Goal: Find contact information: Find contact information

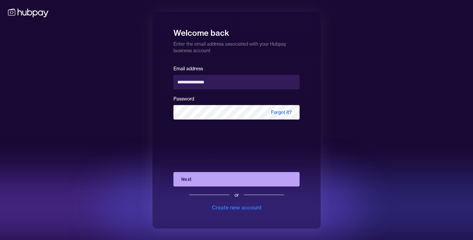
click at [238, 181] on button "Next" at bounding box center [237, 179] width 126 height 14
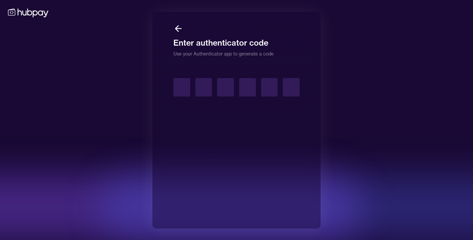
type input "*"
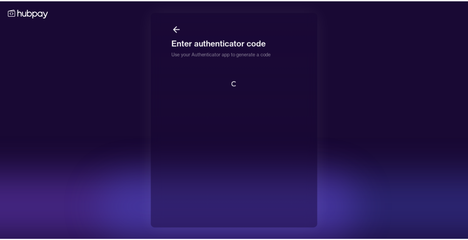
scroll to position [1, 0]
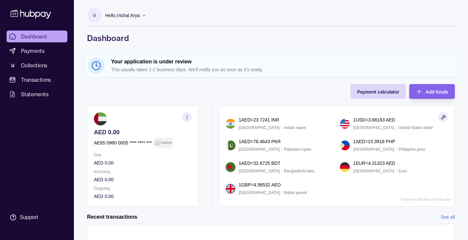
click at [26, 217] on div "Support" at bounding box center [29, 217] width 18 height 7
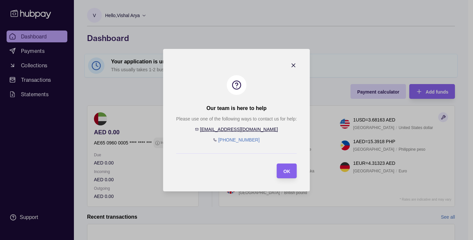
click at [294, 63] on icon "button" at bounding box center [293, 65] width 7 height 7
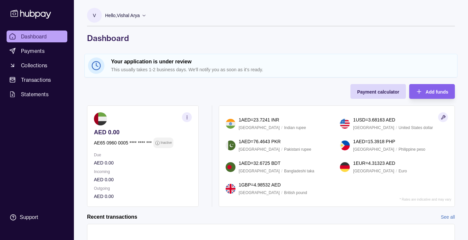
click at [25, 219] on div "Support" at bounding box center [29, 217] width 18 height 7
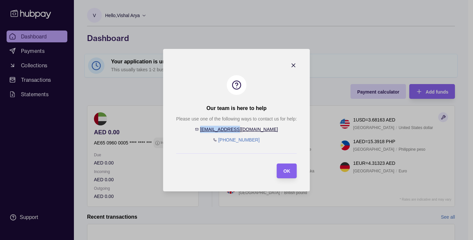
drag, startPoint x: 258, startPoint y: 130, endPoint x: 221, endPoint y: 132, distance: 36.5
click at [221, 132] on div "Please use one of the following ways to contact us for help: [EMAIL_ADDRESS][DO…" at bounding box center [236, 129] width 121 height 28
